Goal: Information Seeking & Learning: Learn about a topic

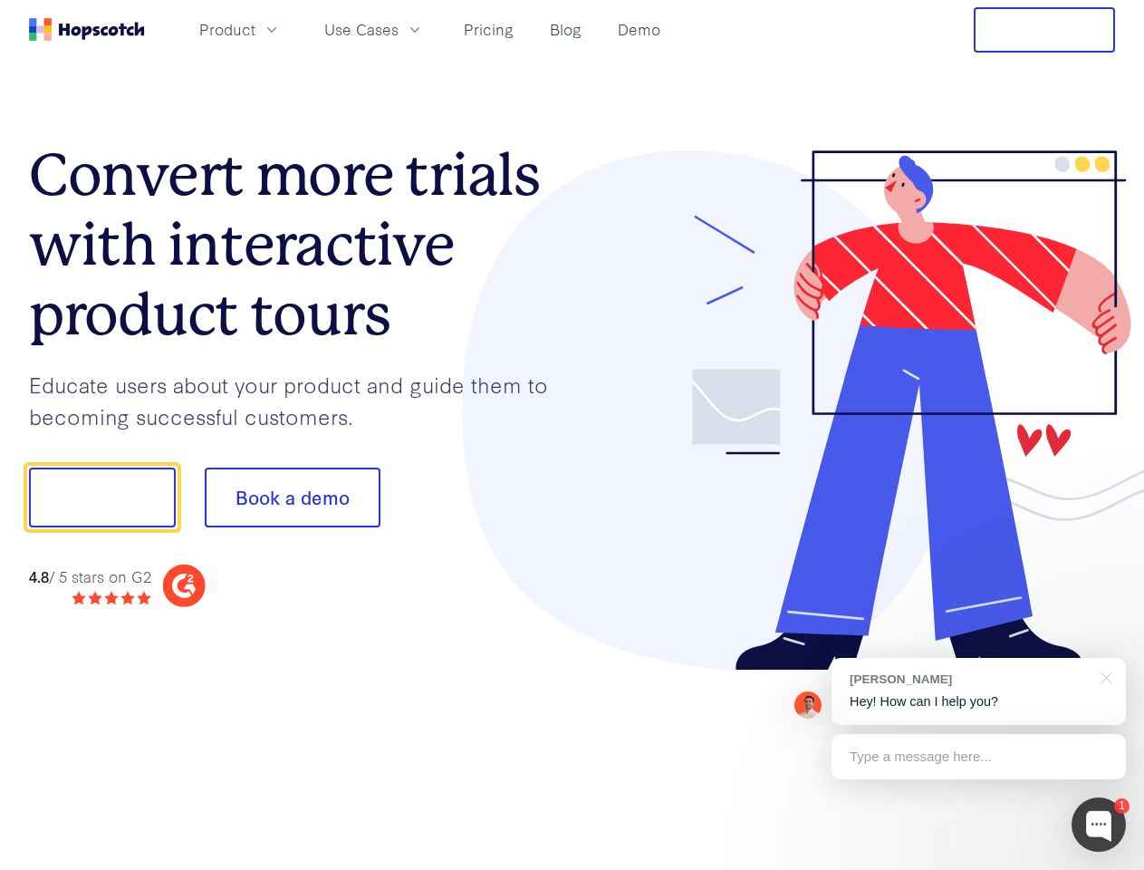
click at [573, 435] on div at bounding box center [845, 410] width 544 height 521
click at [255, 29] on span "Product" at bounding box center [227, 29] width 56 height 23
click at [399, 29] on span "Use Cases" at bounding box center [361, 29] width 74 height 23
click at [1044, 30] on button "Free Trial" at bounding box center [1044, 29] width 141 height 45
click at [101, 497] on button "Show me!" at bounding box center [102, 497] width 147 height 60
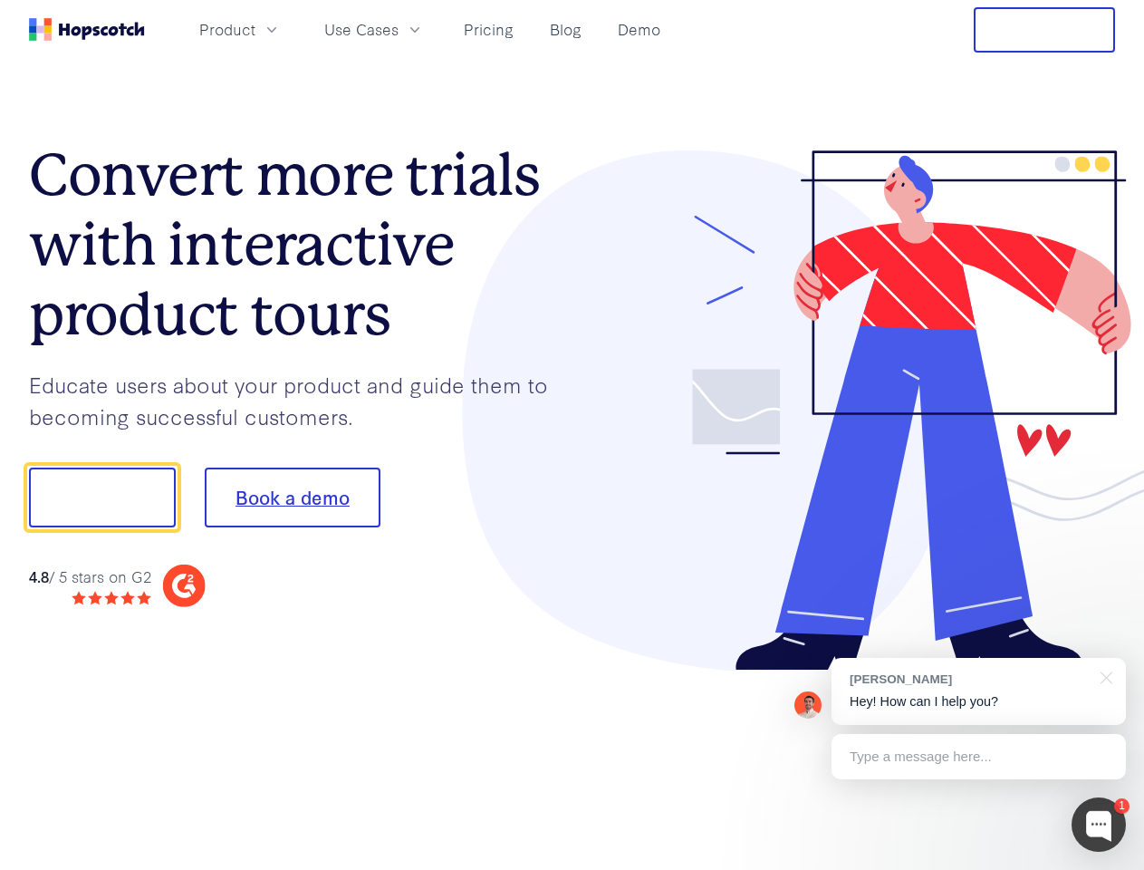
click at [292, 497] on button "Book a demo" at bounding box center [293, 497] width 176 height 60
click at [1099, 824] on div at bounding box center [1099, 824] width 54 height 54
click at [978, 691] on div "[PERSON_NAME] Hey! How can I help you?" at bounding box center [979, 691] width 294 height 67
click at [1103, 676] on div at bounding box center [956, 616] width 340 height 361
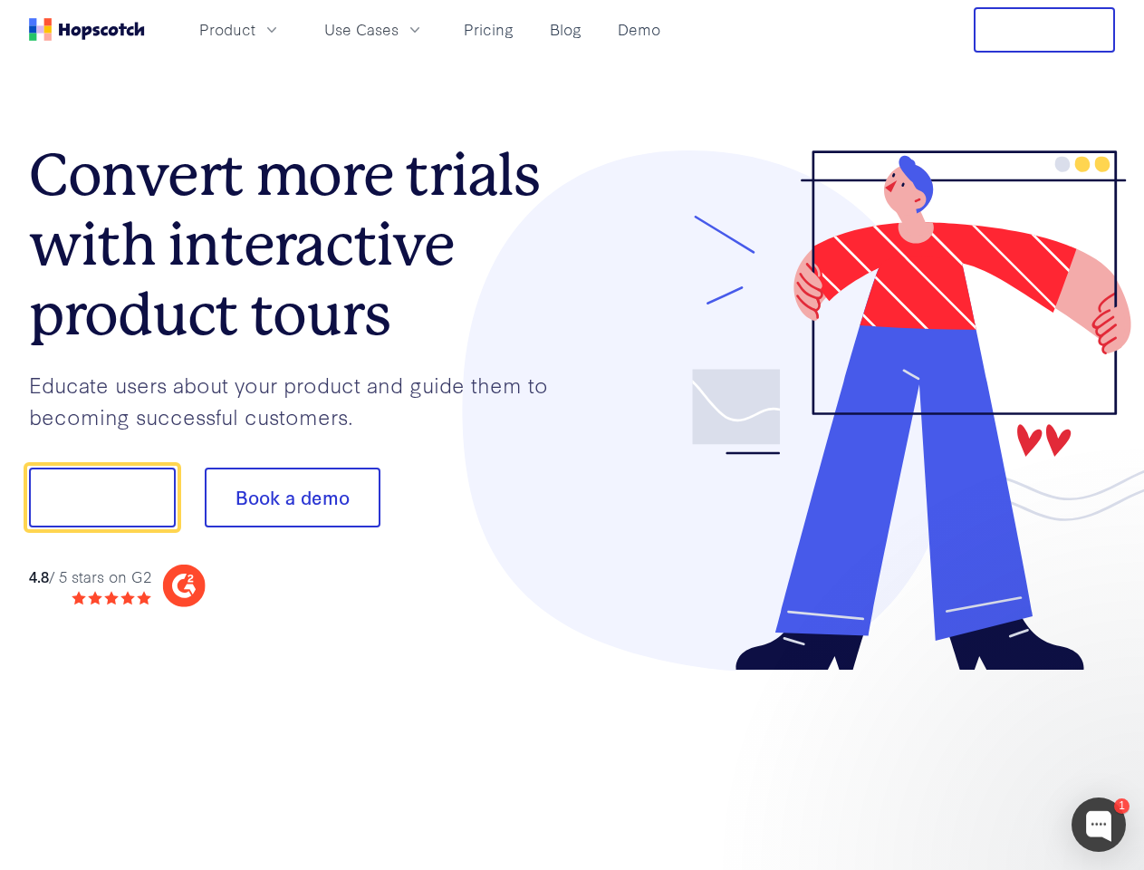
click at [978, 756] on div at bounding box center [956, 616] width 340 height 361
